Goal: Check status: Check status

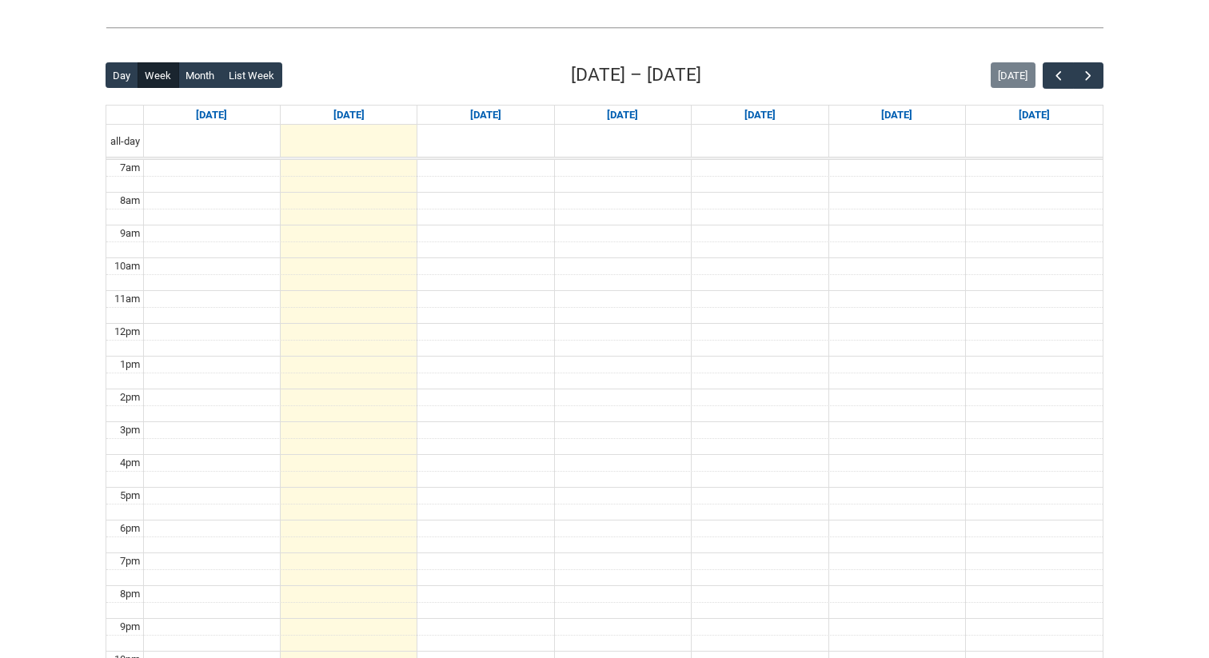
scroll to position [387, 0]
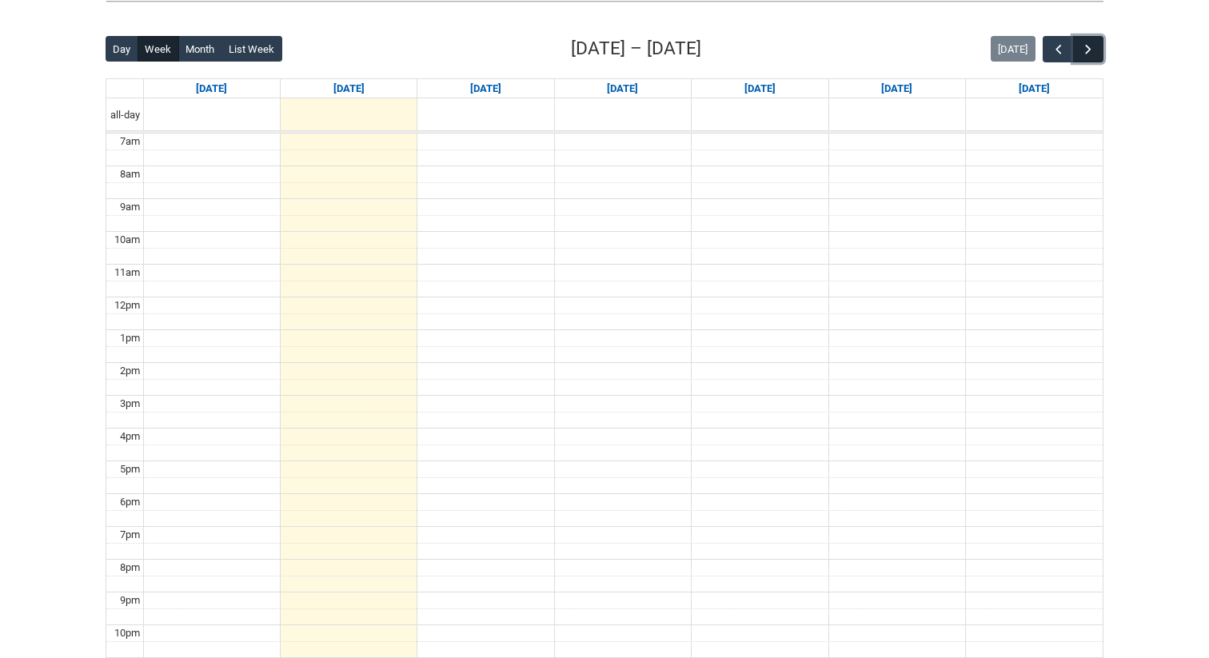
click at [1093, 50] on span "button" at bounding box center [1088, 50] width 16 height 16
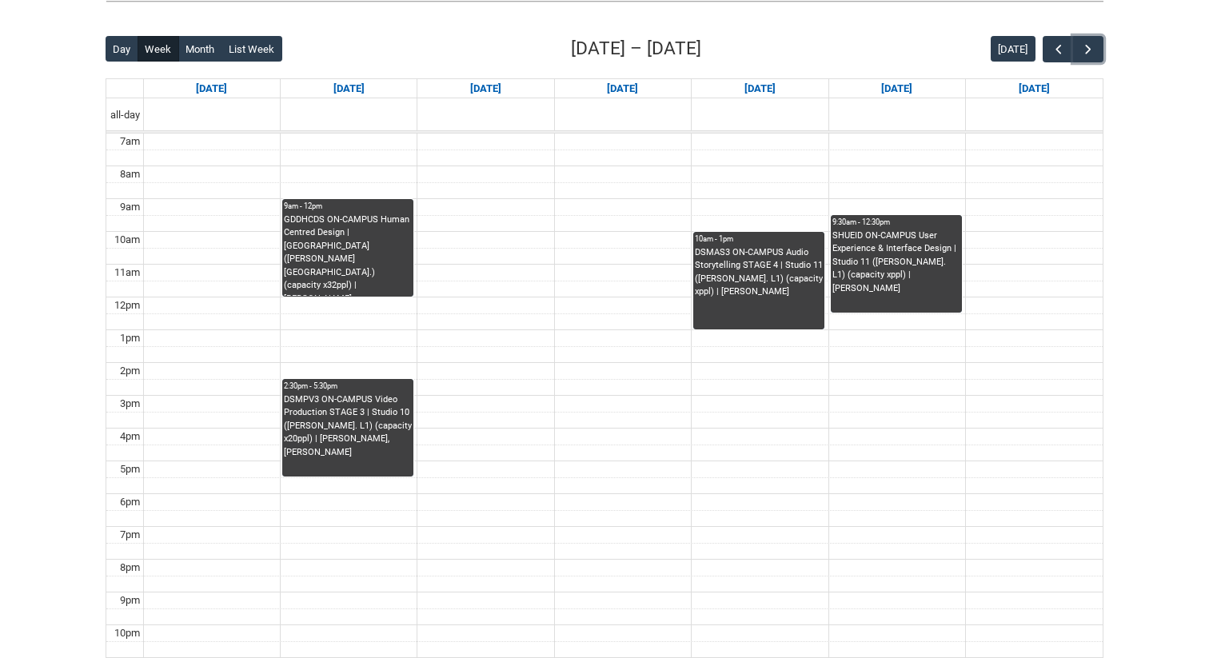
scroll to position [405, 0]
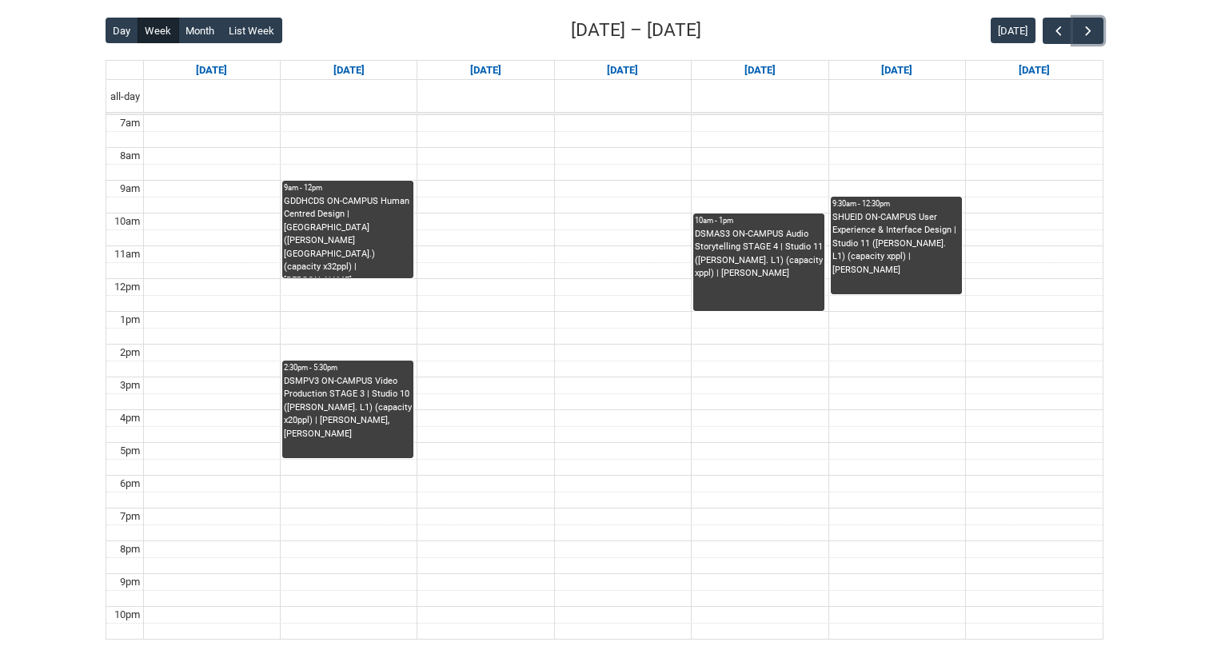
click at [336, 215] on div "GDDHCDS ON-CAMPUS Human Centred Design | [GEOGRAPHIC_DATA] ([PERSON_NAME][GEOGR…" at bounding box center [348, 236] width 128 height 83
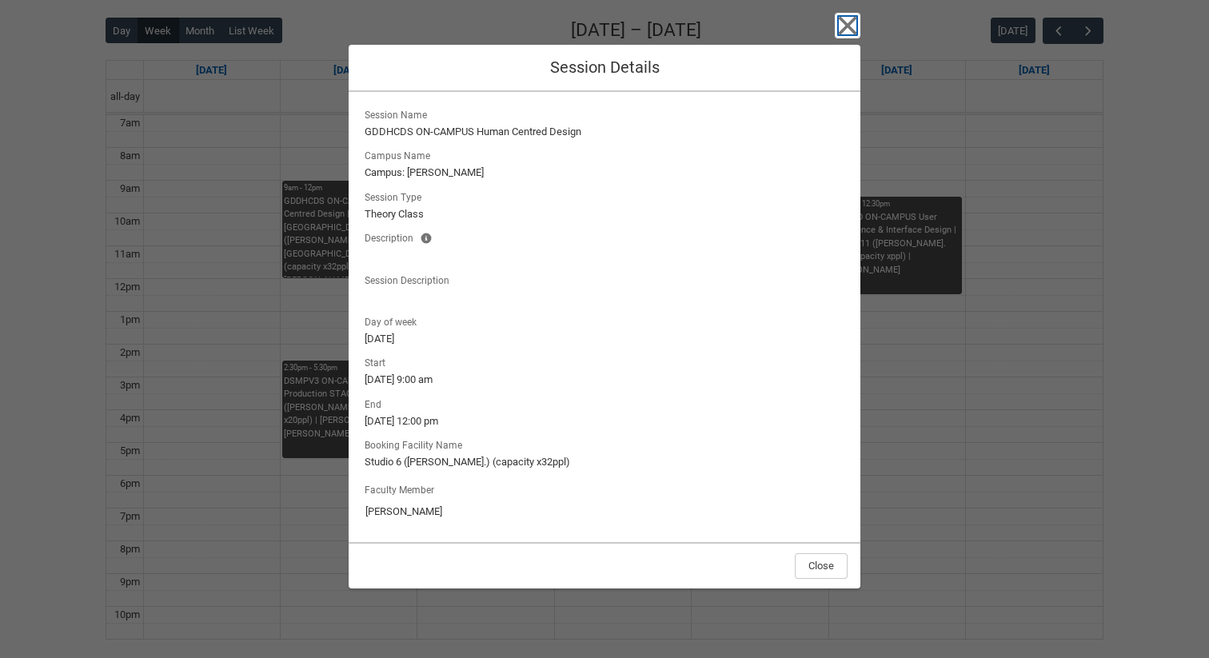
click at [845, 23] on icon "button" at bounding box center [847, 25] width 18 height 18
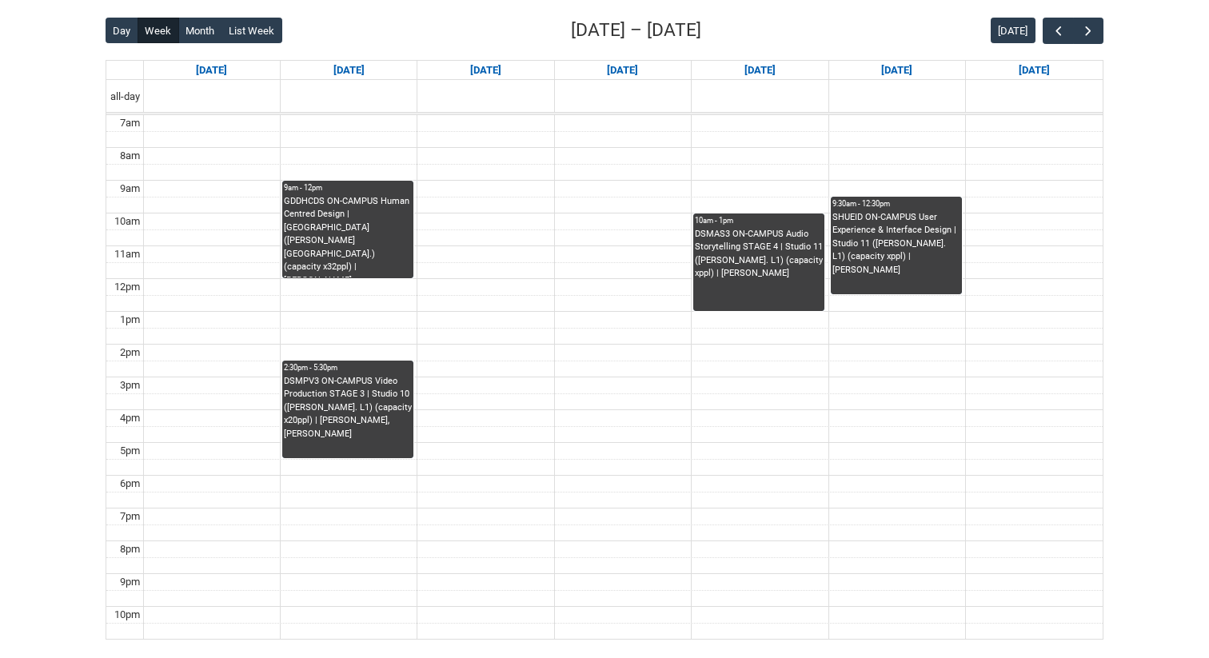
click at [355, 401] on div "DSMPV3 ON-CAMPUS Video Production STAGE 3 | Studio 10 ([PERSON_NAME]. L1) (capa…" at bounding box center [348, 408] width 128 height 66
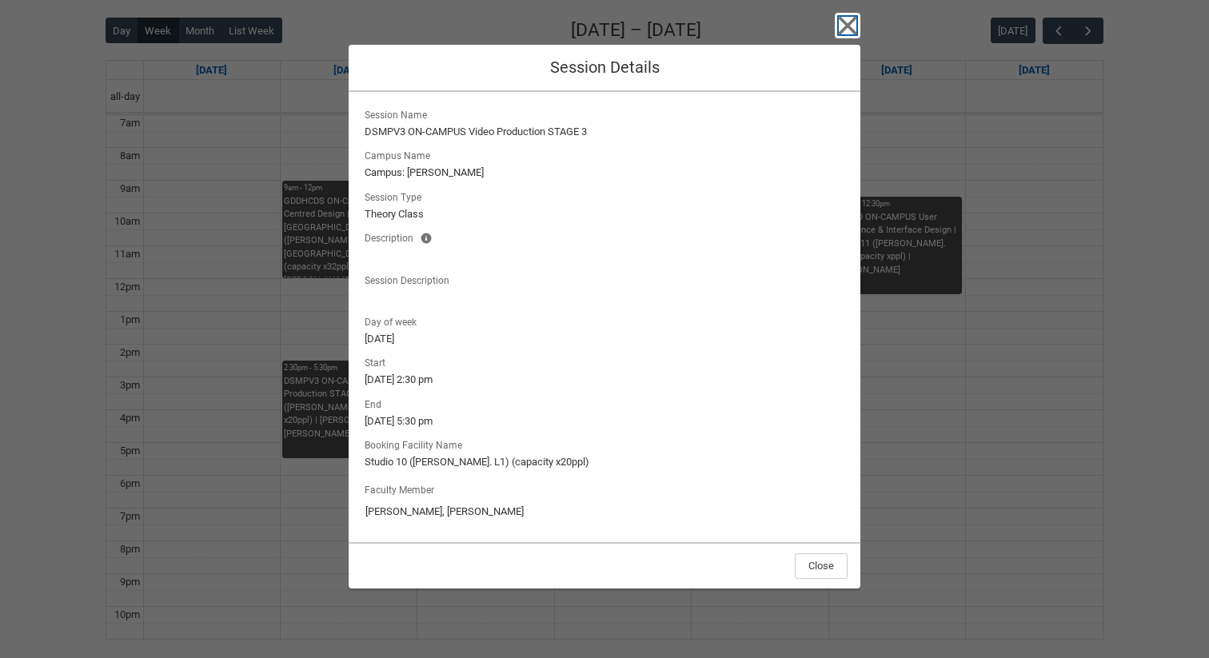
click at [847, 29] on icon "button" at bounding box center [847, 26] width 26 height 26
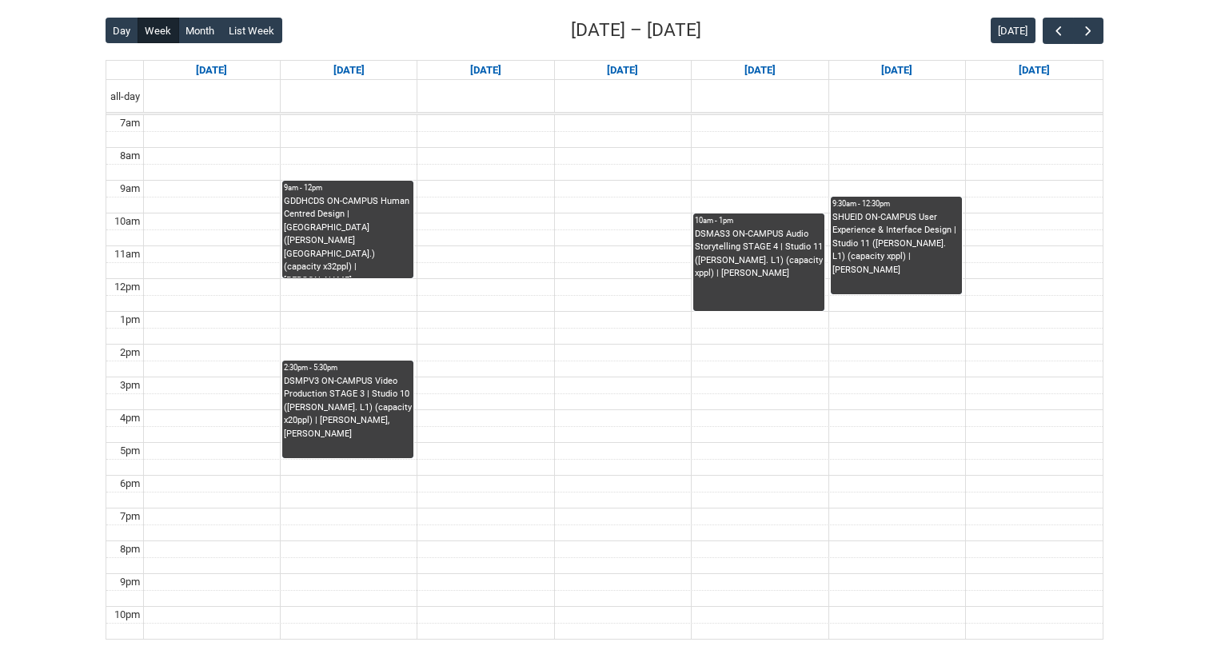
click at [744, 247] on div "DSMAS3 ON-CAMPUS Audio Storytelling STAGE 4 | Studio 11 ([PERSON_NAME]. L1) (ca…" at bounding box center [759, 254] width 128 height 53
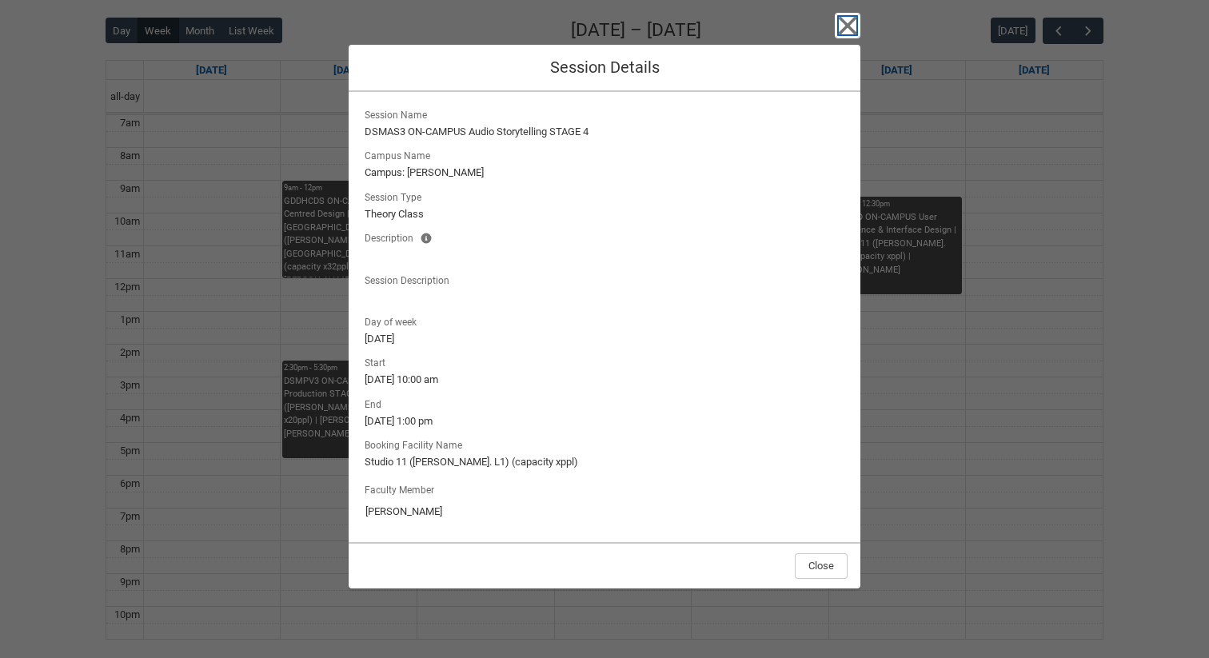
click at [850, 22] on icon "button" at bounding box center [847, 25] width 18 height 18
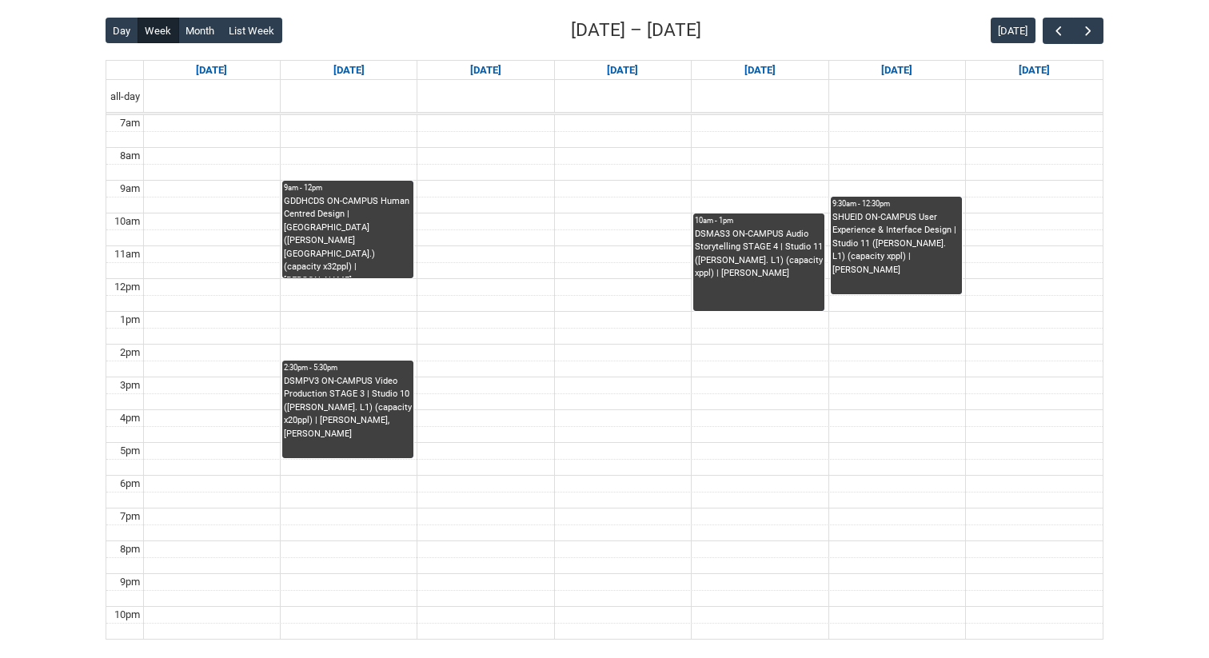
click at [864, 233] on div "SHUEID ON-CAMPUS User Experience & Interface Design | Studio 11 ([PERSON_NAME].…" at bounding box center [896, 244] width 128 height 66
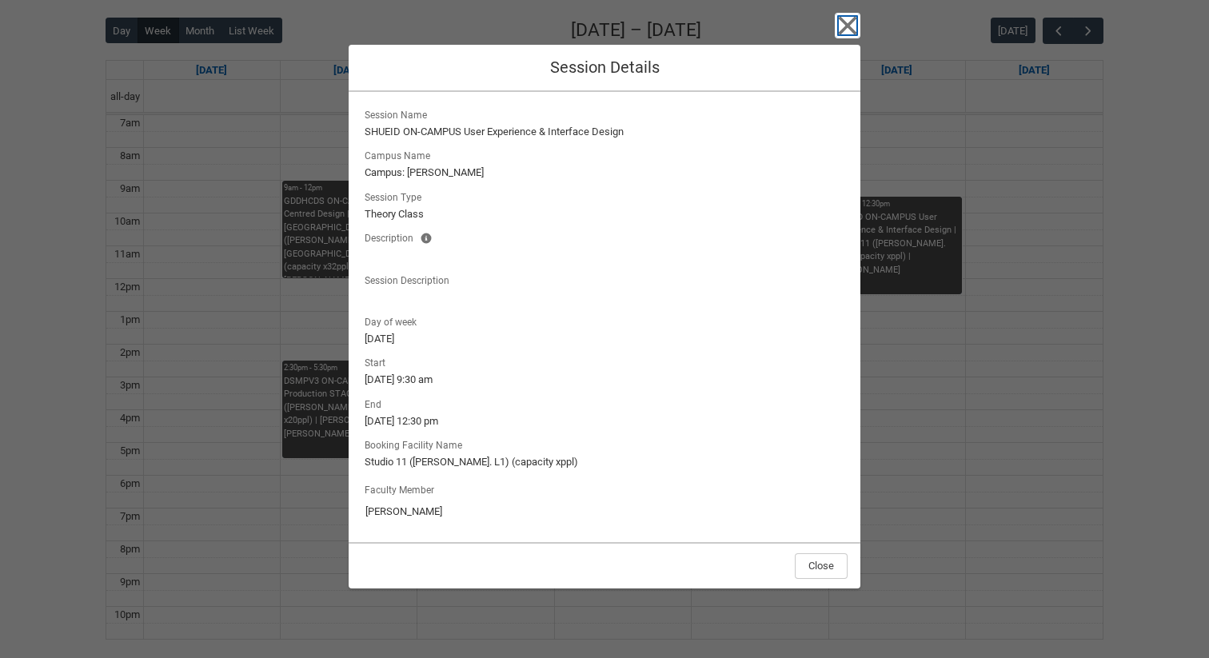
click at [849, 25] on icon "button" at bounding box center [847, 25] width 18 height 18
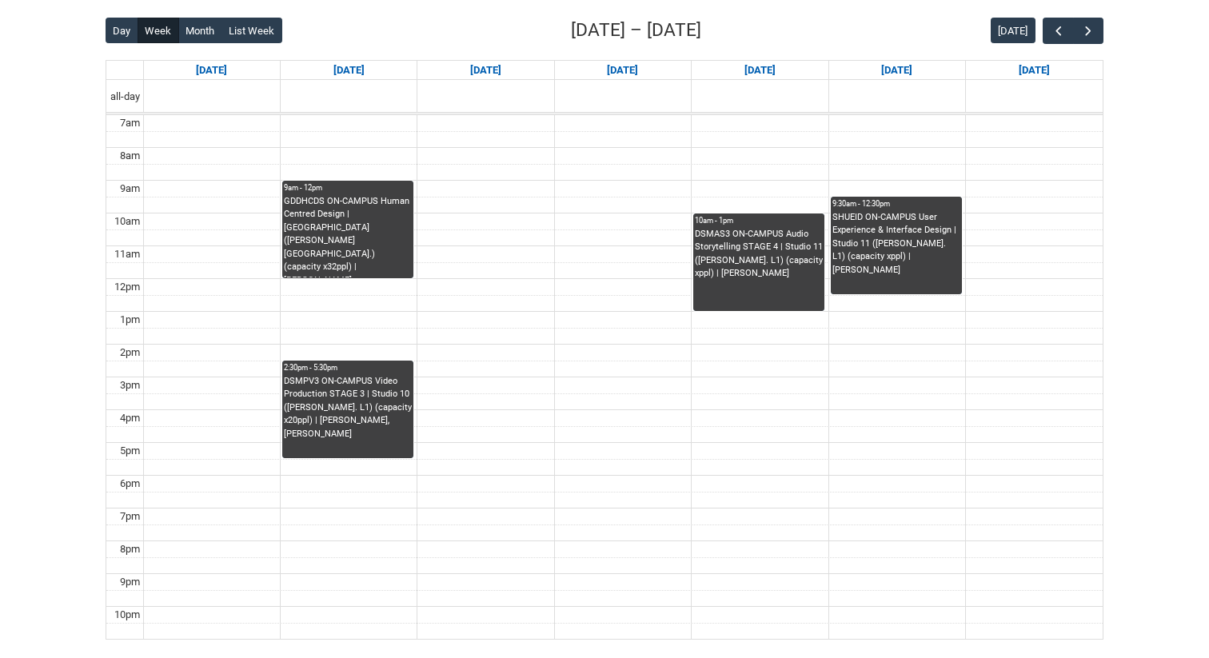
click at [783, 249] on div "DSMAS3 ON-CAMPUS Audio Storytelling STAGE 4 | Studio 11 ([PERSON_NAME]. L1) (ca…" at bounding box center [759, 254] width 128 height 53
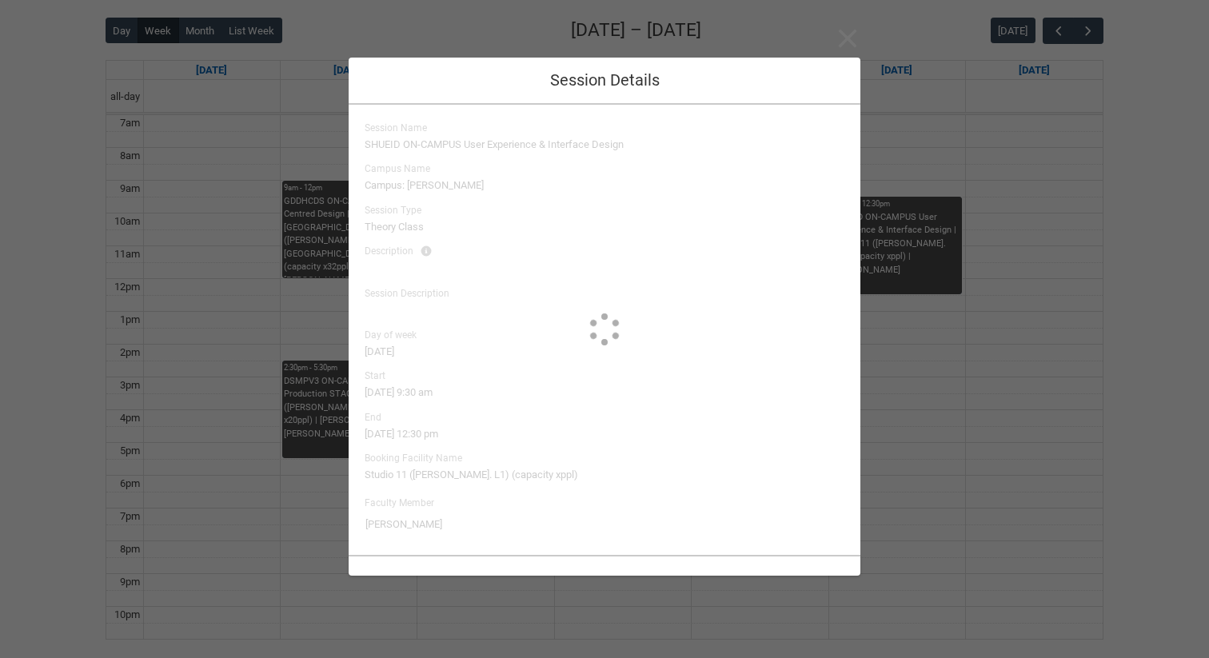
type input "[PERSON_NAME]"
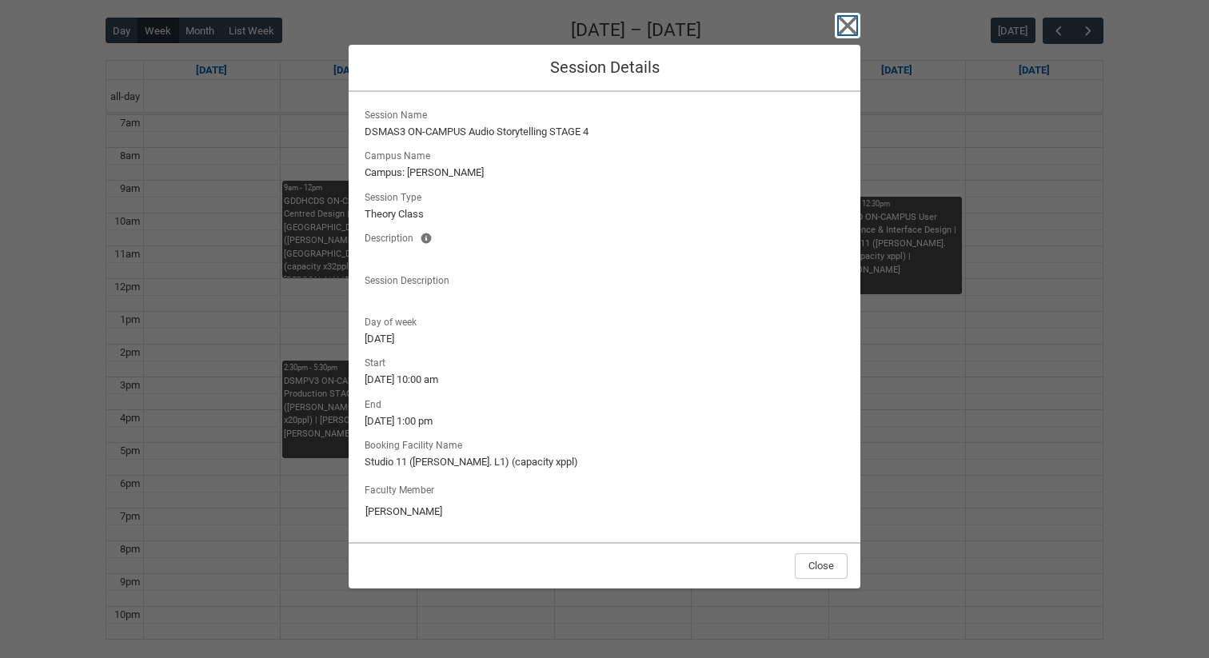
click at [849, 22] on icon "button" at bounding box center [847, 25] width 18 height 18
